Goal: Task Accomplishment & Management: Use online tool/utility

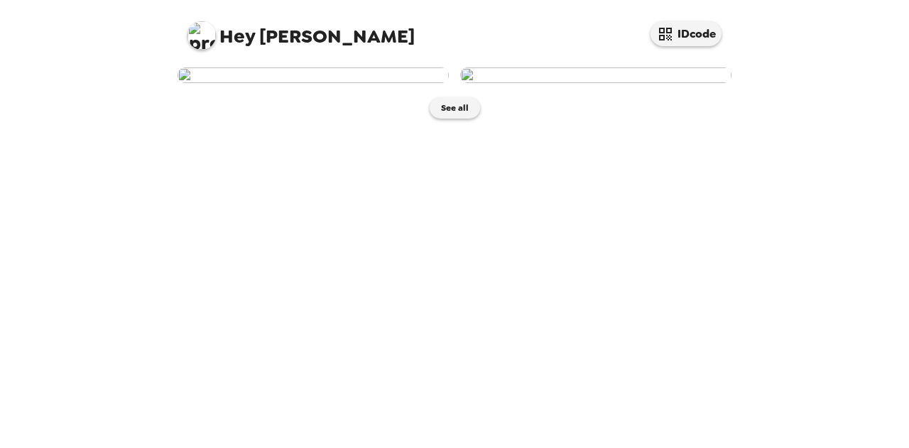
scroll to position [9, 0]
click at [359, 83] on img at bounding box center [313, 75] width 271 height 16
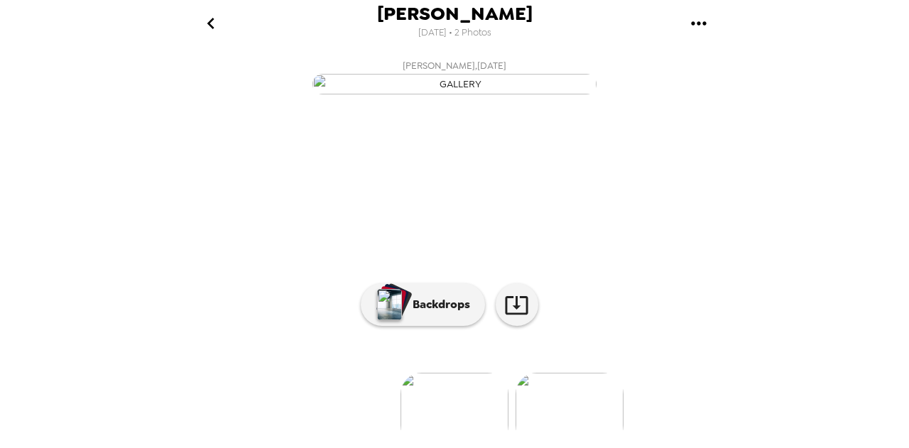
scroll to position [166, 0]
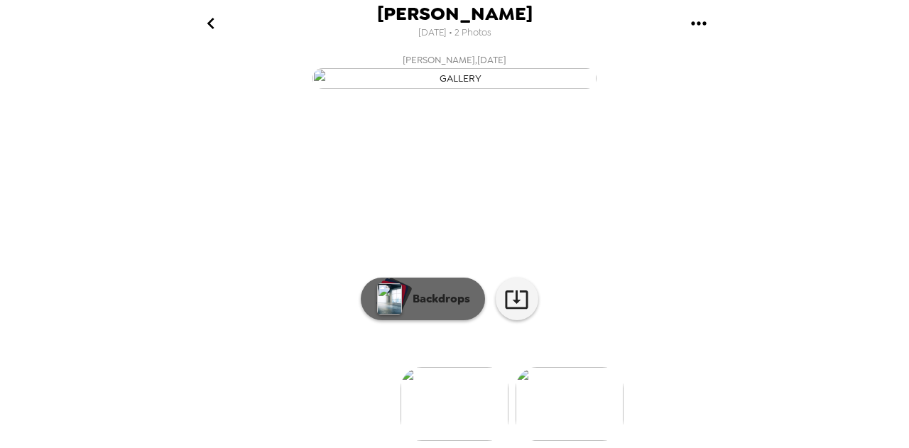
click at [411, 293] on p "Backdrops" at bounding box center [438, 298] width 65 height 17
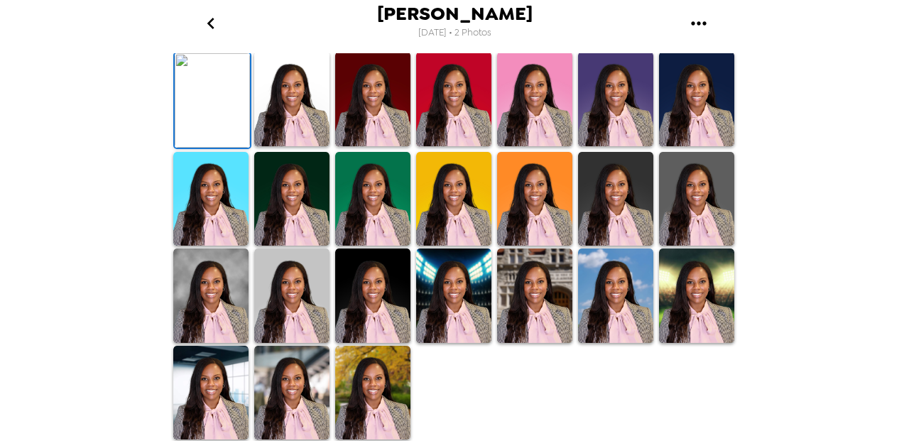
scroll to position [406, 0]
click at [398, 371] on img at bounding box center [372, 393] width 75 height 94
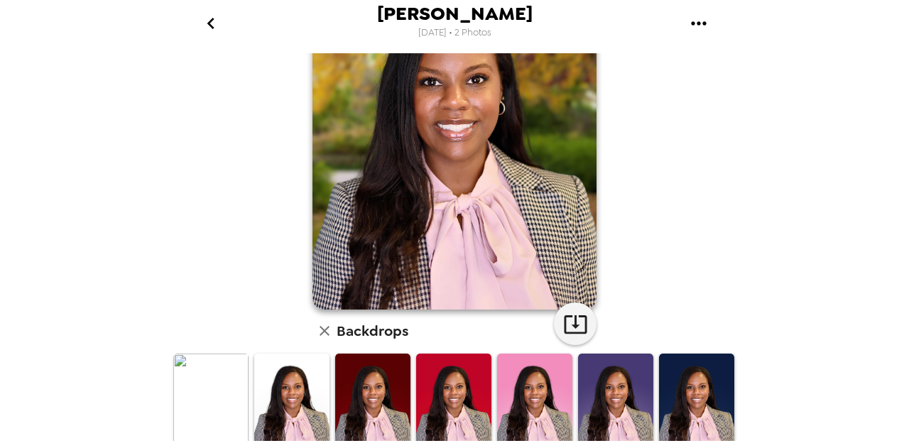
scroll to position [111, 0]
click at [554, 323] on button "button" at bounding box center [575, 323] width 43 height 43
click at [794, 413] on div "[PERSON_NAME] [DATE] • 2 Photos [PERSON_NAME] , [DATE] Backdrops" at bounding box center [454, 224] width 909 height 448
click at [118, 285] on div "[PERSON_NAME] [DATE] • 2 Photos [PERSON_NAME] , [DATE] Backdrops" at bounding box center [454, 224] width 909 height 448
